Goal: Browse casually: Explore the website without a specific task or goal

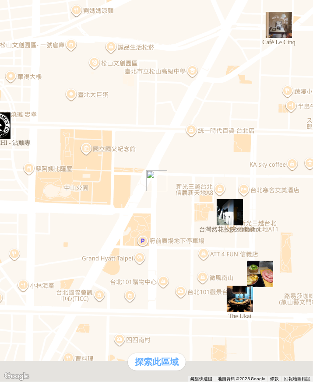
click at [26, 170] on div "熱門口袋名單" at bounding box center [25, 165] width 42 height 9
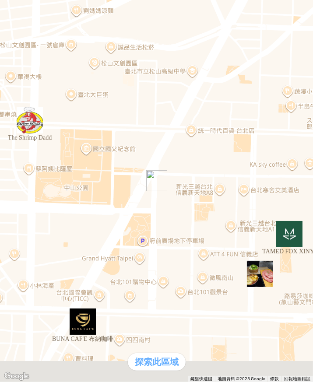
click at [46, 179] on div "支援前線" at bounding box center [25, 174] width 42 height 9
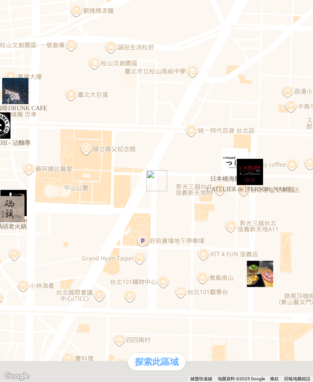
click at [46, 189] on div "熱門卡片" at bounding box center [25, 183] width 42 height 9
